Goal: Information Seeking & Learning: Learn about a topic

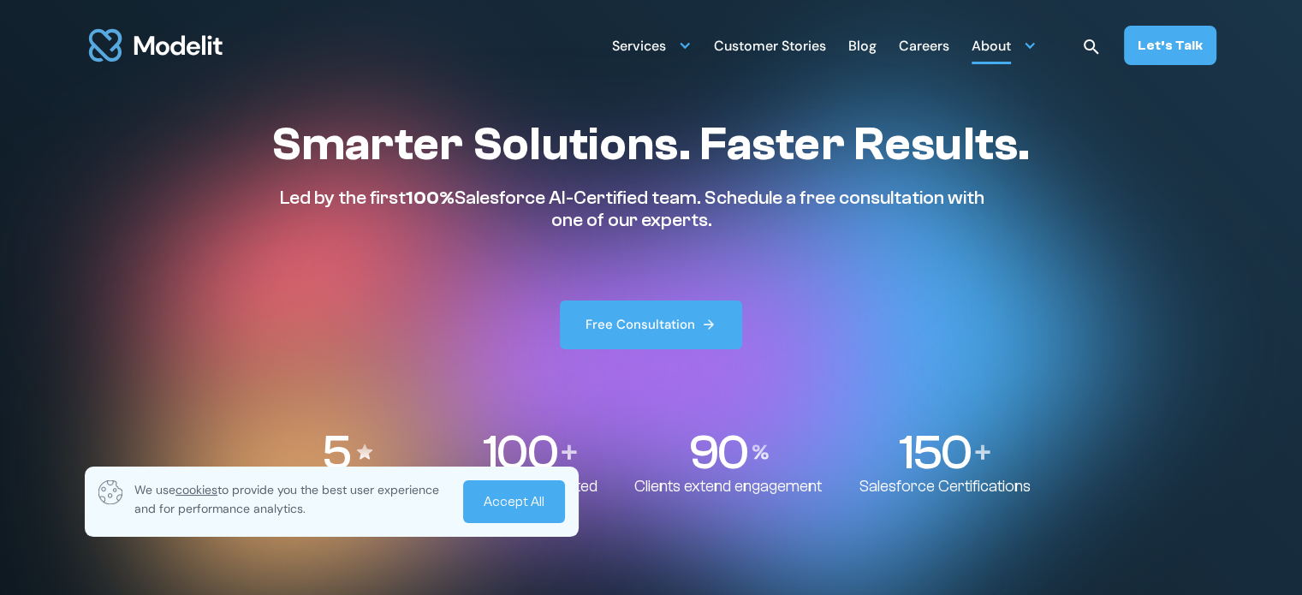
click at [1006, 50] on div "About" at bounding box center [990, 47] width 39 height 33
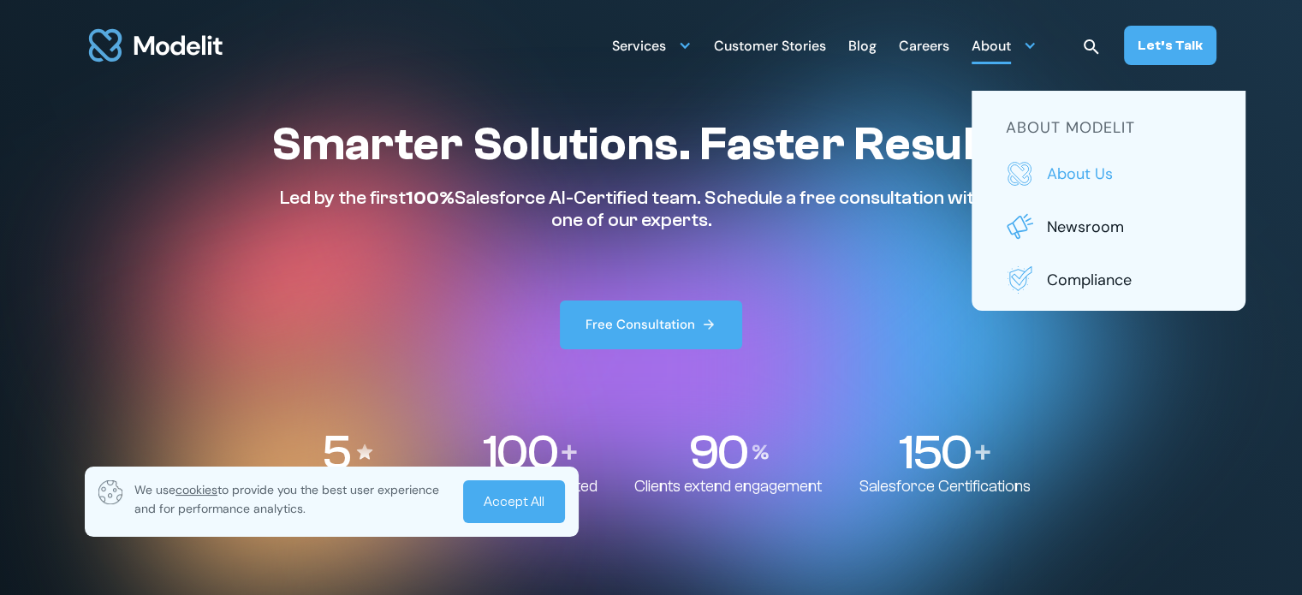
click at [1072, 170] on p "About us" at bounding box center [1129, 174] width 164 height 22
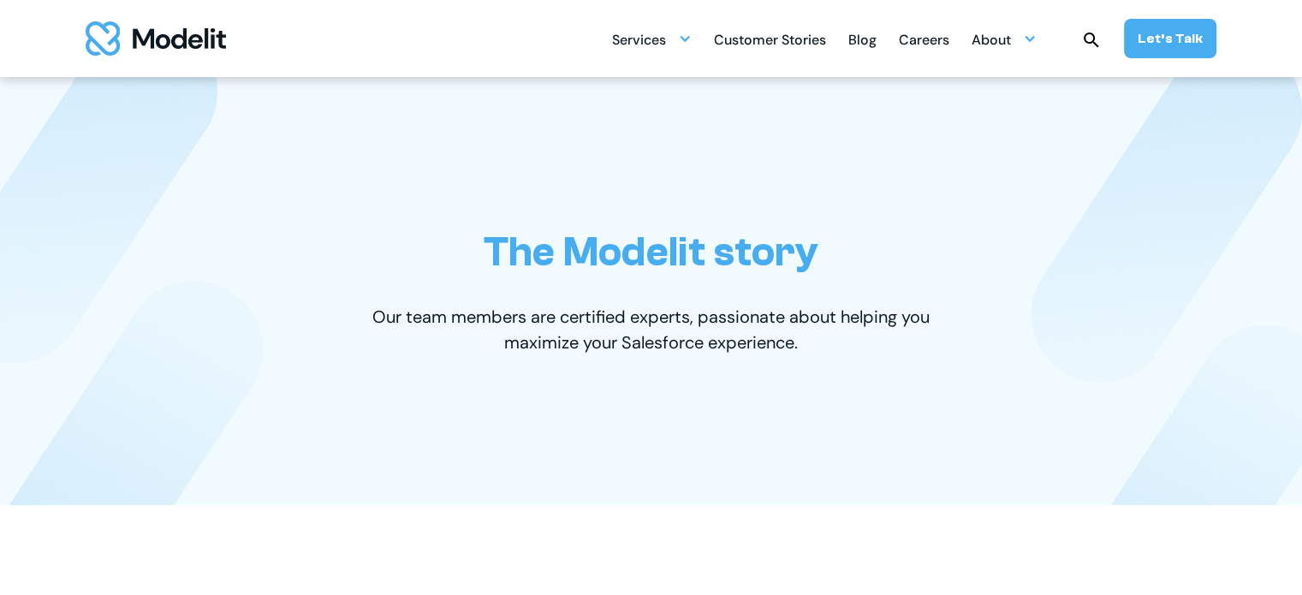
click at [1044, 37] on div "Services SERVICES Salesforce implementation & consulting Salesforce AppExchange…" at bounding box center [914, 38] width 604 height 39
click at [1035, 43] on div at bounding box center [1030, 39] width 14 height 14
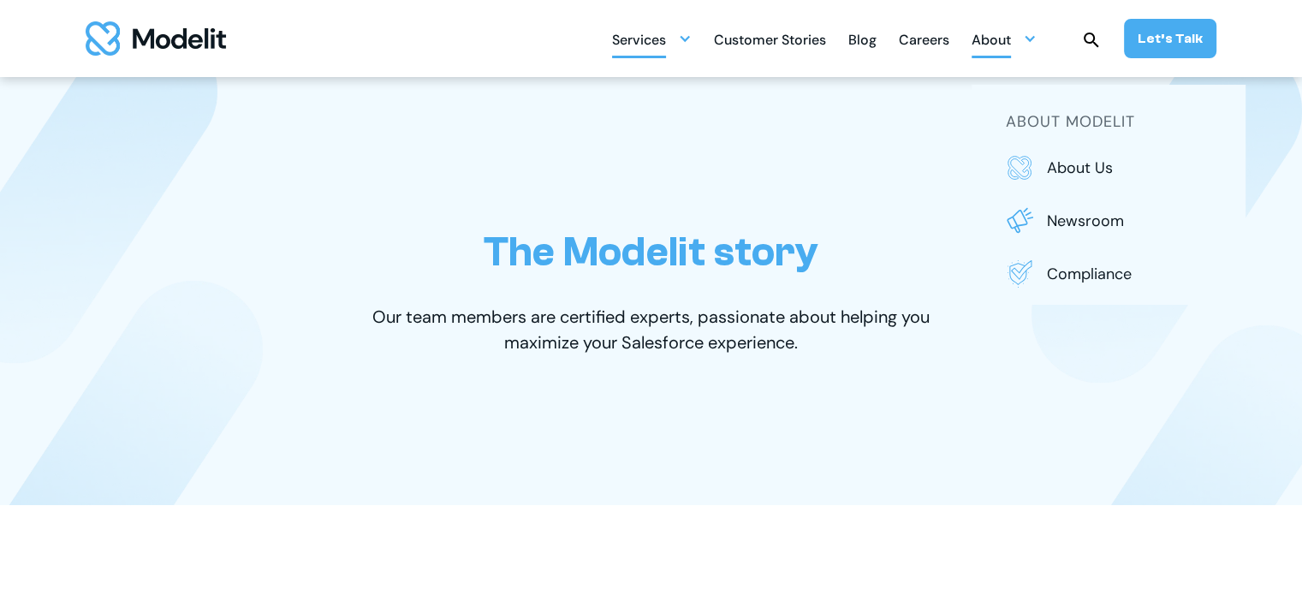
click at [680, 40] on div "Services" at bounding box center [652, 38] width 80 height 33
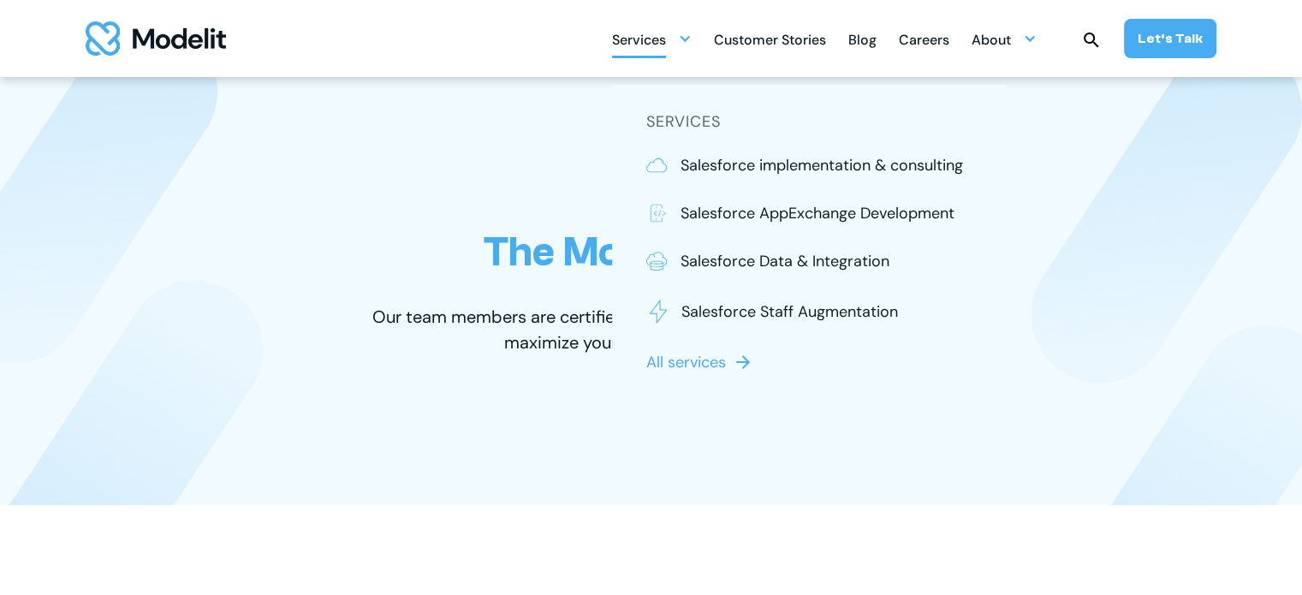
click at [680, 40] on div "Services" at bounding box center [652, 38] width 80 height 33
